Goal: Transaction & Acquisition: Purchase product/service

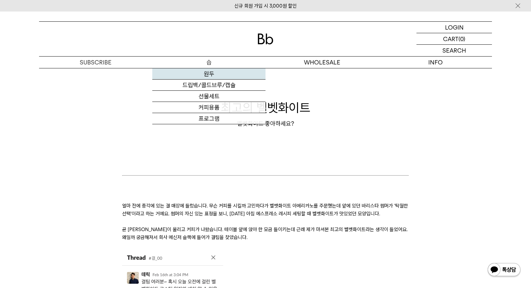
click at [208, 75] on link "원두" at bounding box center [208, 73] width 113 height 11
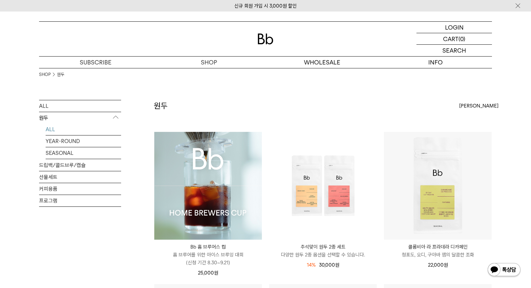
click at [214, 183] on img at bounding box center [208, 186] width 108 height 108
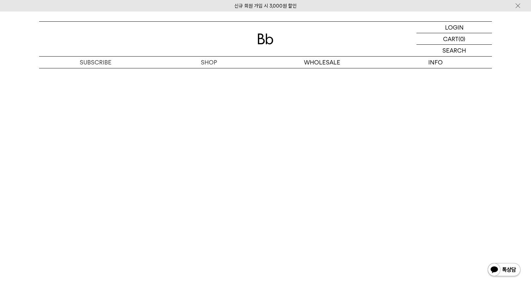
scroll to position [3763, 0]
